Goal: Information Seeking & Learning: Check status

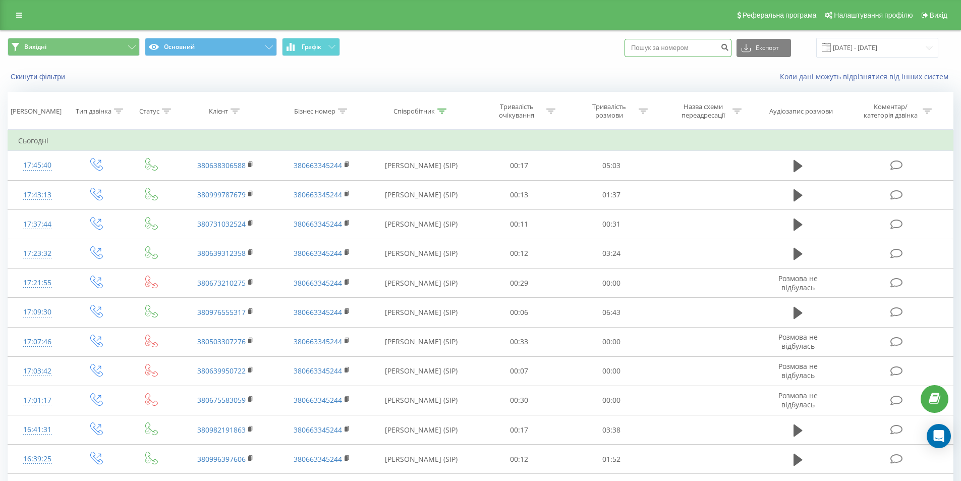
click at [669, 48] on input at bounding box center [678, 48] width 107 height 18
paste input "380990396979"
type input "380990396979"
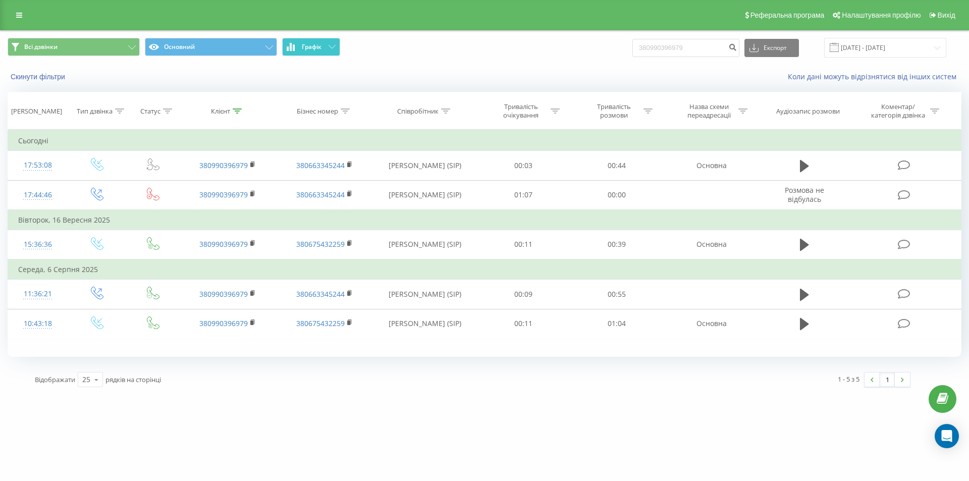
click at [320, 46] on span "Графік" at bounding box center [312, 46] width 20 height 7
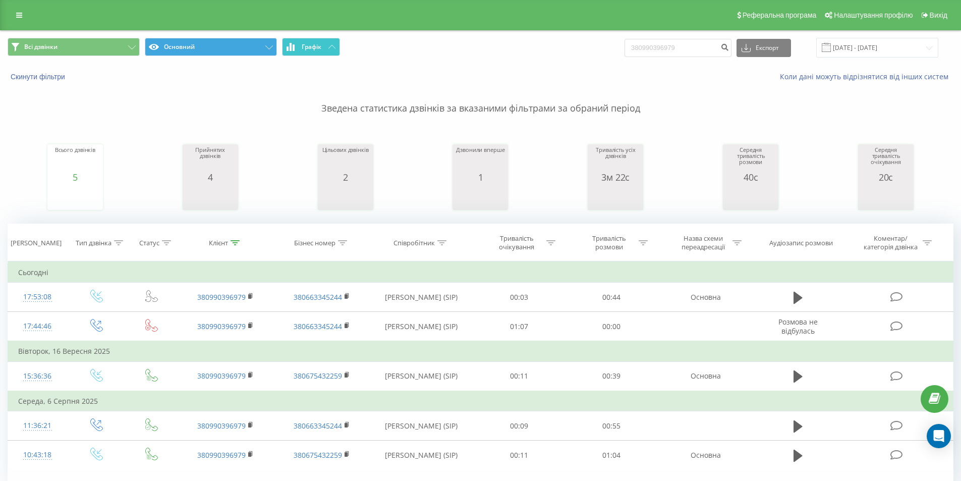
click at [324, 50] on button "Графік" at bounding box center [311, 47] width 58 height 18
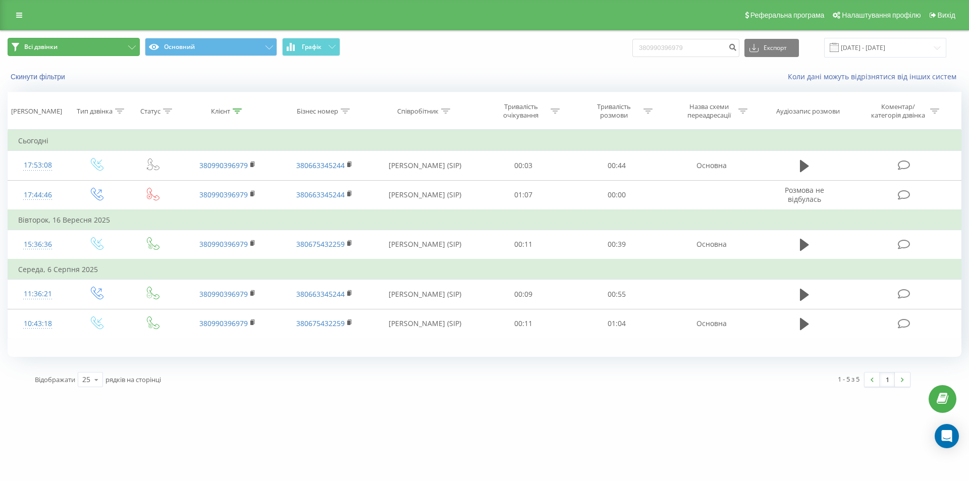
click at [110, 48] on button "Всі дзвінки" at bounding box center [74, 47] width 132 height 18
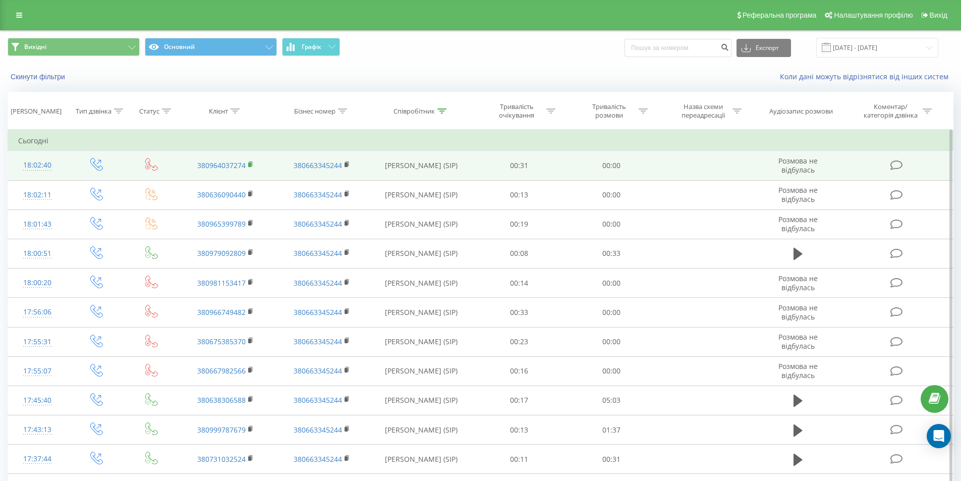
click at [249, 163] on rect at bounding box center [249, 164] width 3 height 5
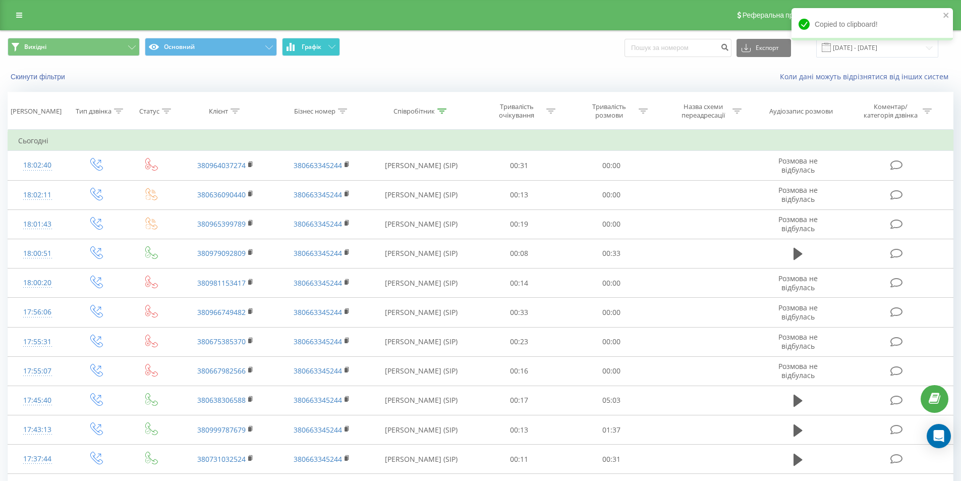
click at [315, 46] on span "Графік" at bounding box center [312, 46] width 20 height 7
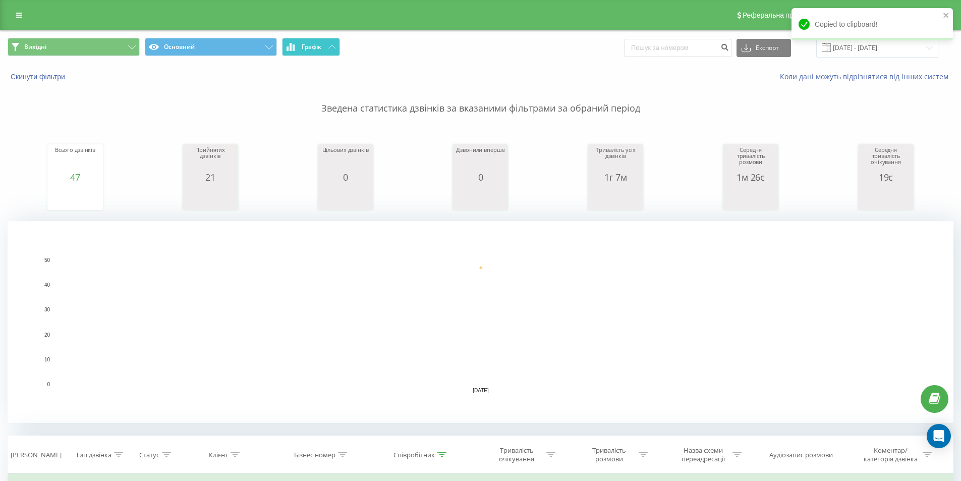
click at [322, 49] on button "Графік" at bounding box center [311, 47] width 58 height 18
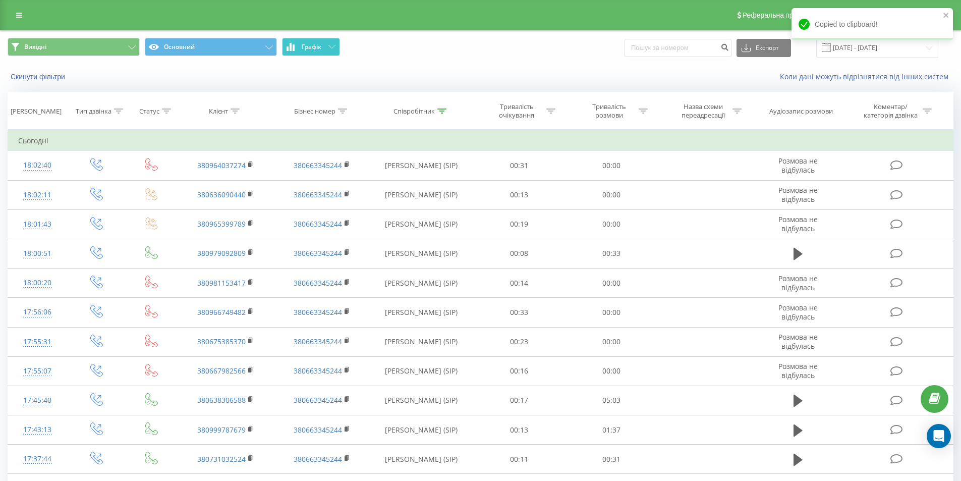
click at [333, 43] on button "Графік" at bounding box center [311, 47] width 58 height 18
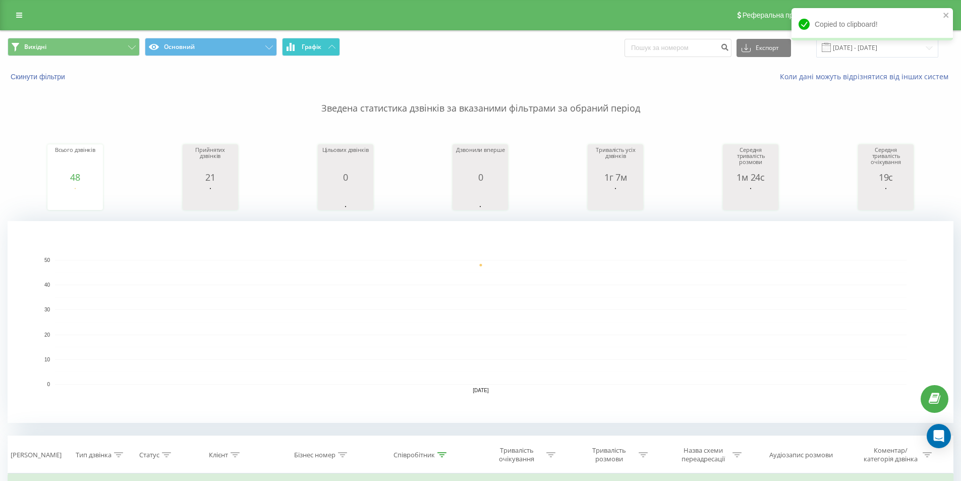
click at [331, 47] on icon at bounding box center [332, 47] width 7 height 4
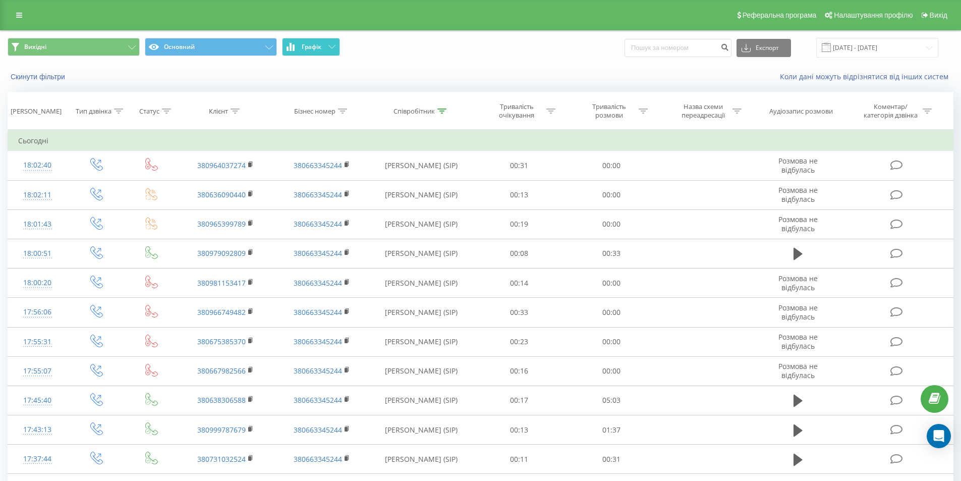
click at [319, 47] on span "Графік" at bounding box center [312, 46] width 20 height 7
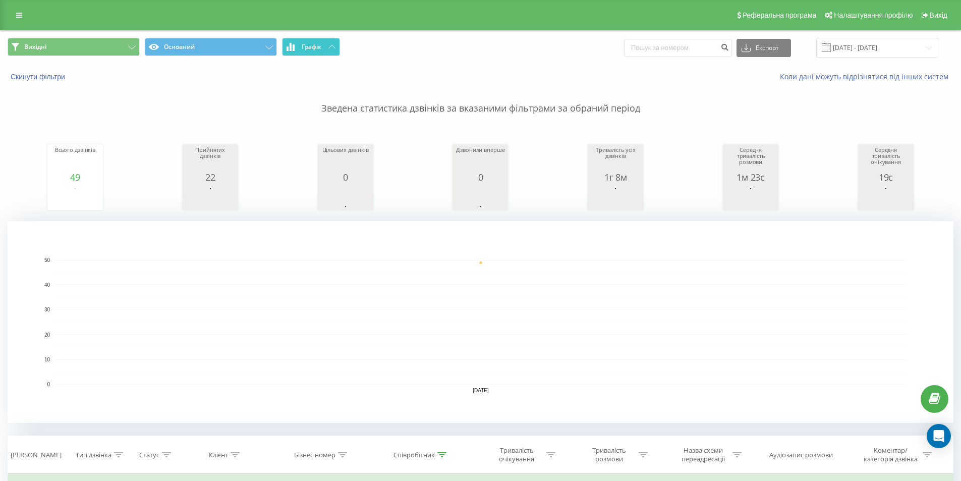
click at [328, 47] on button "Графік" at bounding box center [311, 47] width 58 height 18
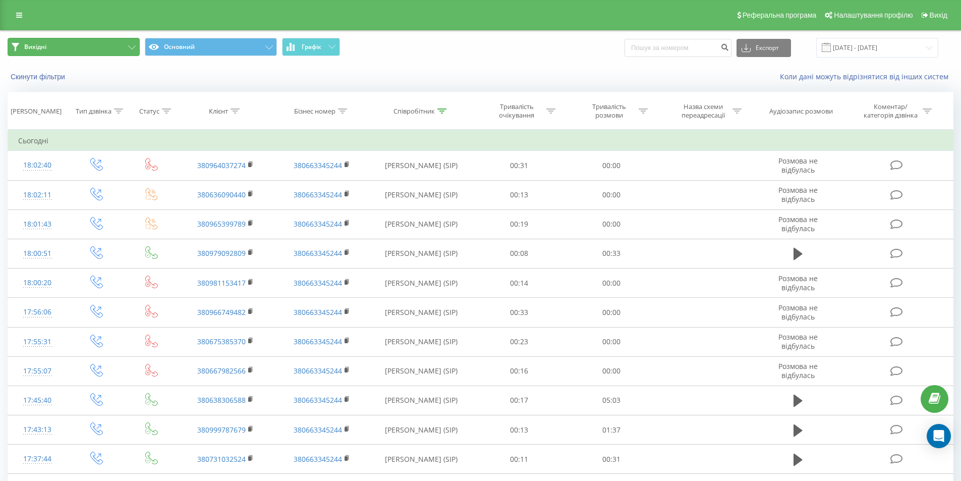
click at [103, 43] on button "Вихідні" at bounding box center [74, 47] width 132 height 18
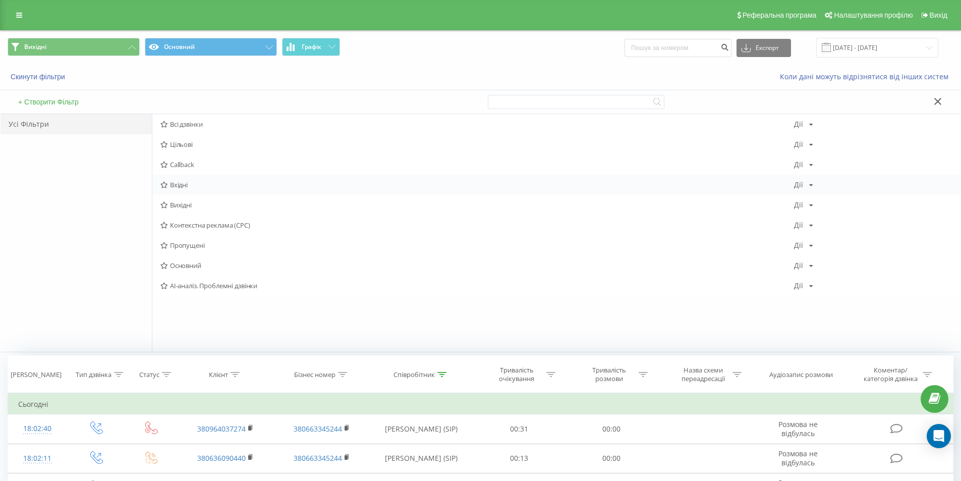
click at [180, 187] on span "Вхідні" at bounding box center [477, 184] width 634 height 7
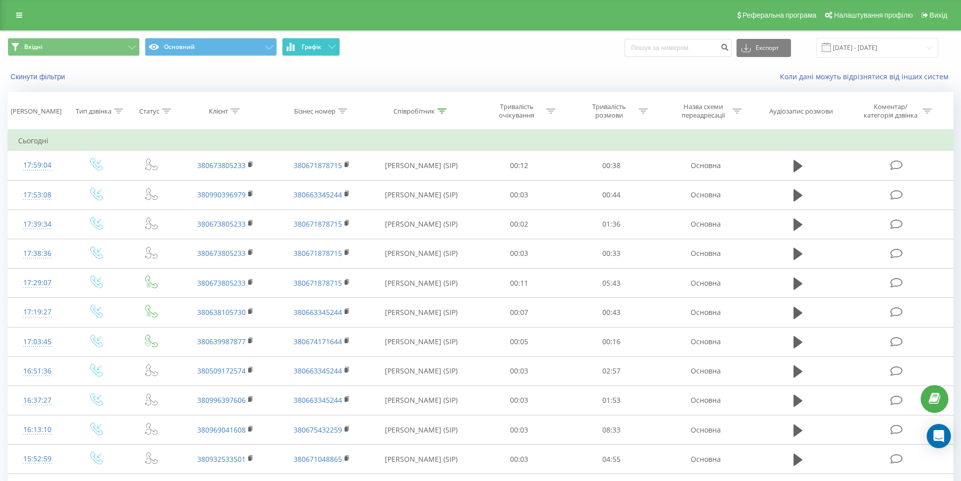
click at [332, 47] on icon at bounding box center [332, 47] width 7 height 4
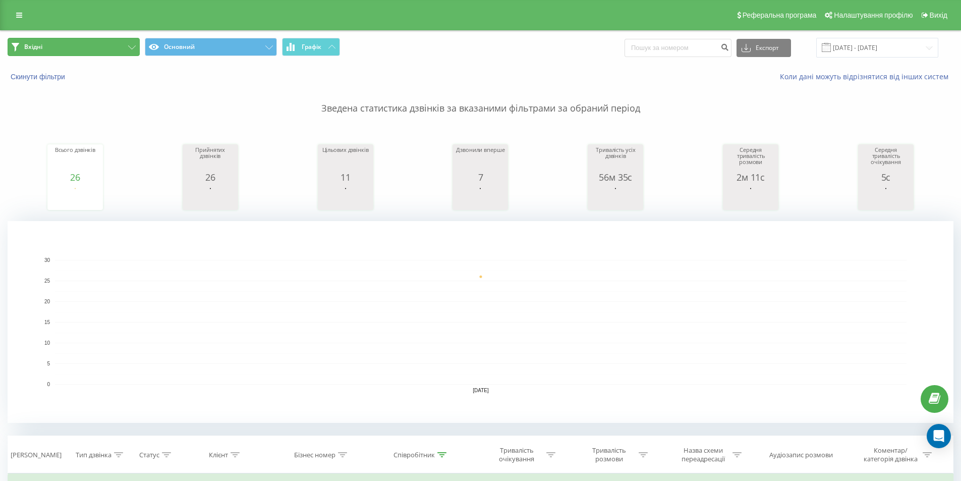
click at [86, 48] on button "Вхідні" at bounding box center [74, 47] width 132 height 18
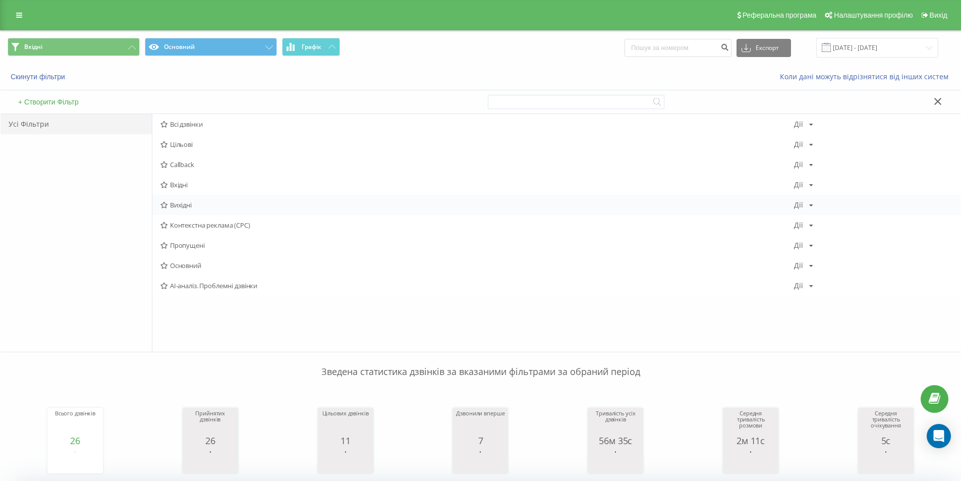
click at [189, 199] on div "Вихідні Дії Редагувати Копіювати Видалити За замовчуванням Поділитися" at bounding box center [556, 205] width 808 height 20
click at [192, 201] on span "Вихідні" at bounding box center [477, 204] width 634 height 7
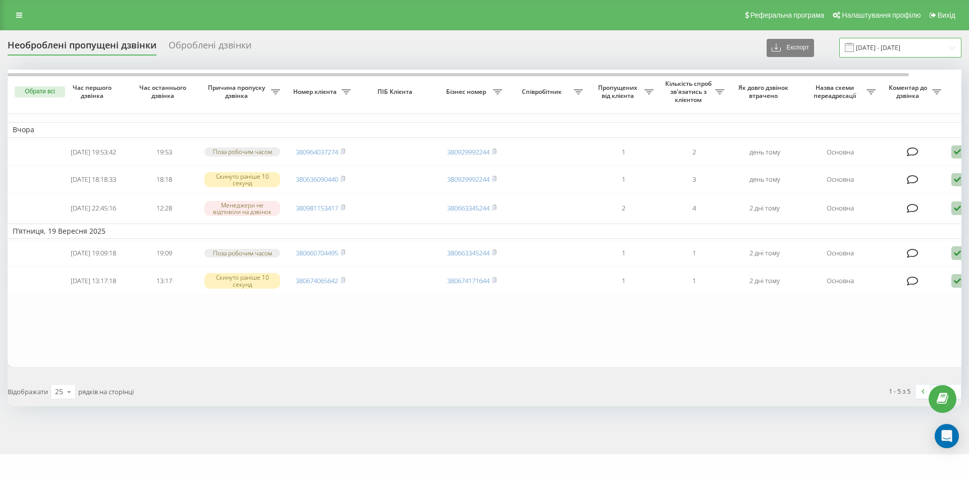
click at [895, 44] on input "[DATE] - [DATE]" at bounding box center [900, 48] width 122 height 20
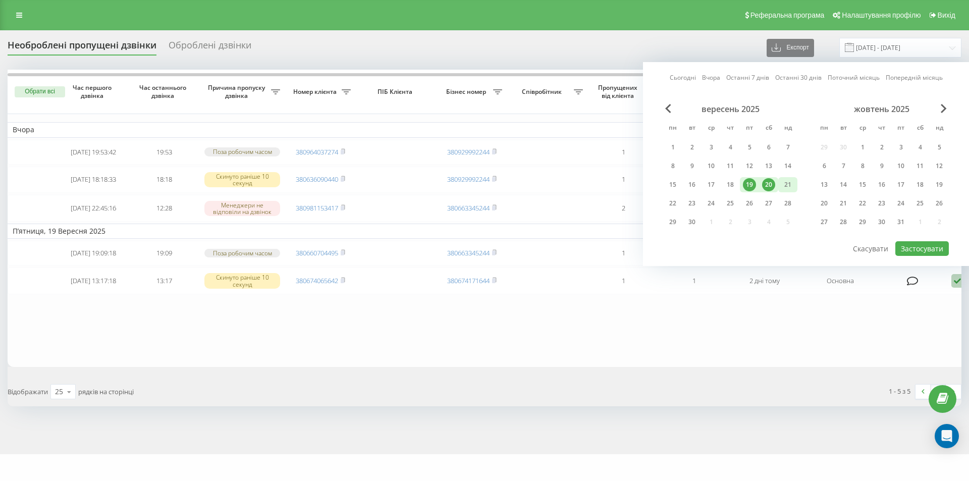
click at [785, 185] on div "21" at bounding box center [787, 184] width 13 height 13
click at [768, 183] on div "20" at bounding box center [768, 184] width 13 height 13
click at [916, 248] on button "Застосувати" at bounding box center [921, 248] width 53 height 15
type input "[DATE] - [DATE]"
